Goal: Information Seeking & Learning: Learn about a topic

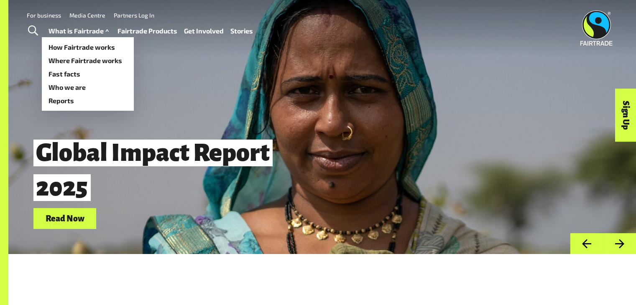
click at [92, 32] on link "What is Fairtrade" at bounding box center [80, 31] width 62 height 12
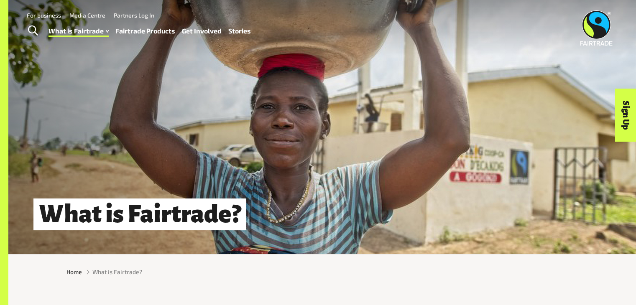
click at [127, 30] on link "Fairtrade Products" at bounding box center [145, 31] width 60 height 12
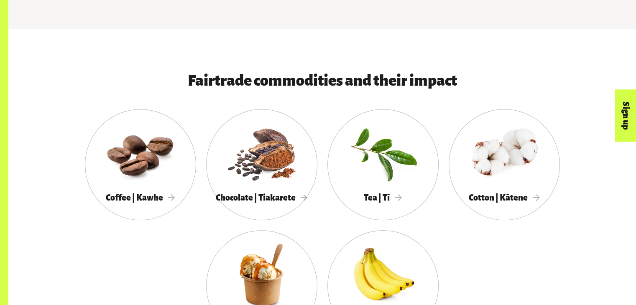
scroll to position [407, 0]
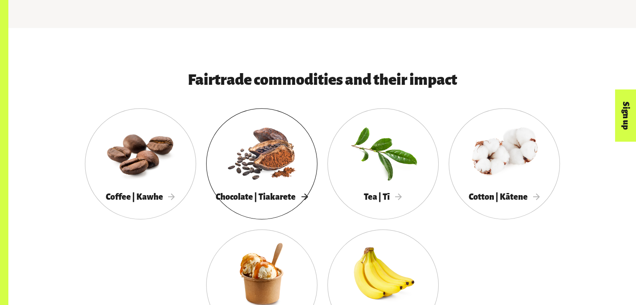
click at [269, 172] on div at bounding box center [261, 152] width 111 height 72
